Goal: Task Accomplishment & Management: Use online tool/utility

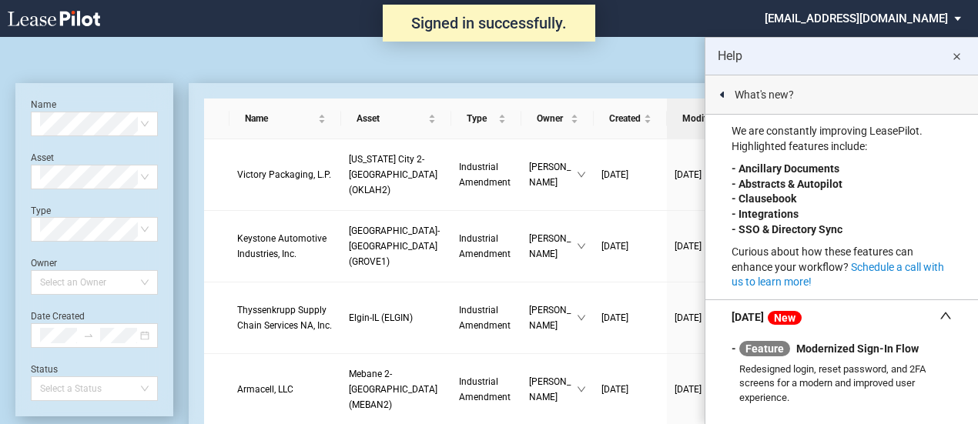
click at [604, 187] on td "08/12/2025" at bounding box center [630, 175] width 73 height 72
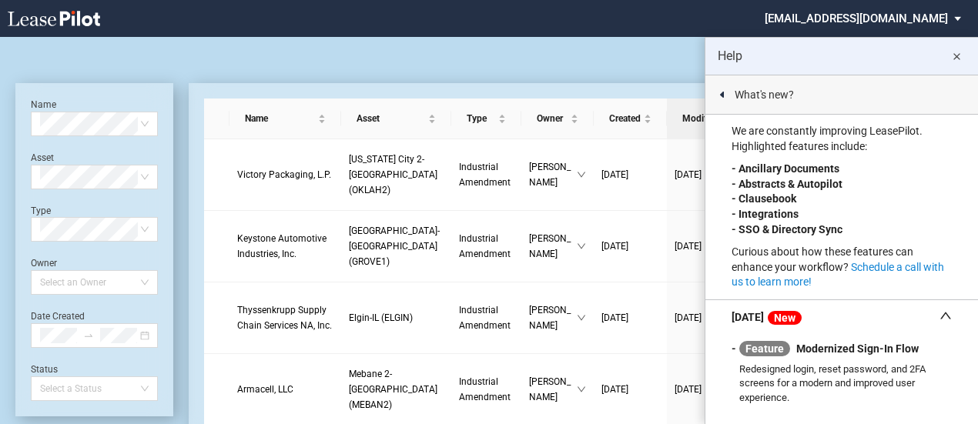
click at [954, 62] on md-icon "close" at bounding box center [956, 57] width 18 height 18
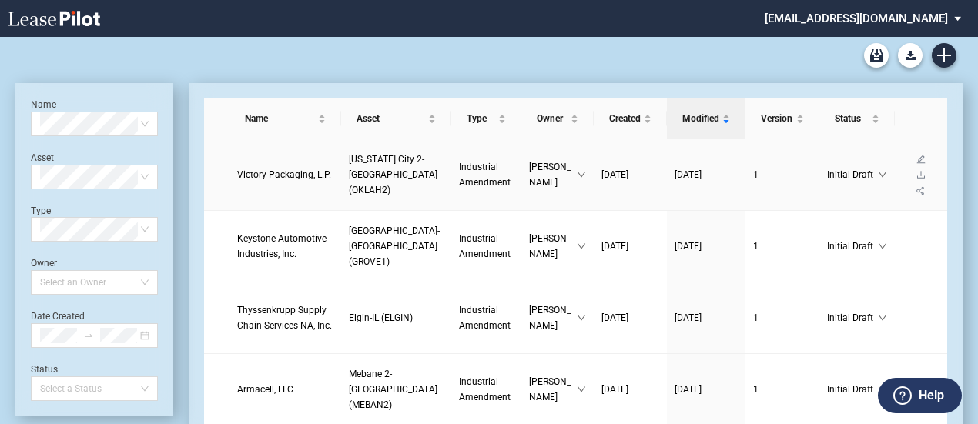
click at [911, 165] on link at bounding box center [921, 159] width 20 height 11
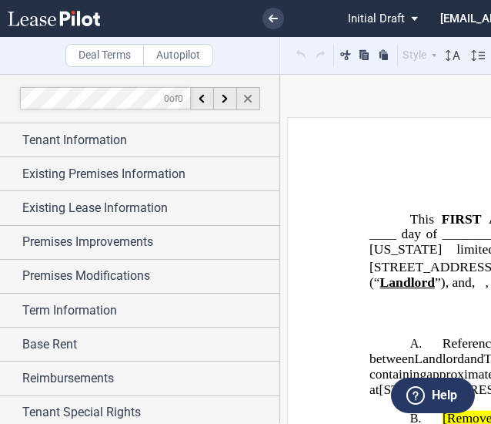
click at [250, 101] on use at bounding box center [248, 99] width 8 height 8
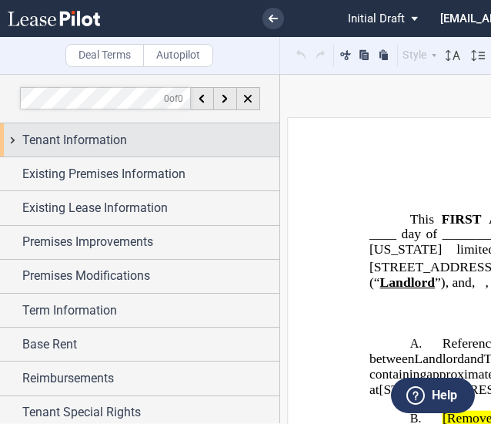
click at [158, 132] on div "Tenant Information" at bounding box center [150, 140] width 257 height 18
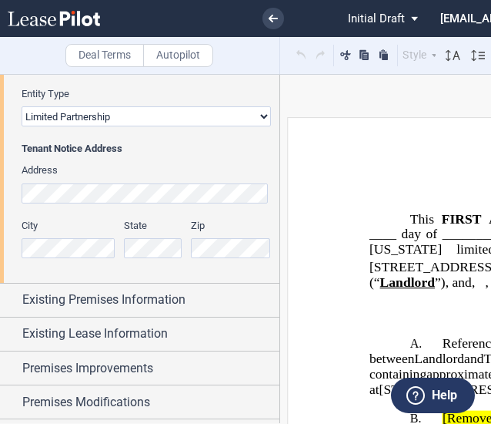
scroll to position [235, 0]
